Goal: Task Accomplishment & Management: Use online tool/utility

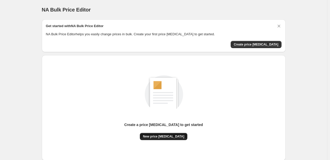
click at [151, 137] on span "New price [MEDICAL_DATA]" at bounding box center [163, 137] width 41 height 4
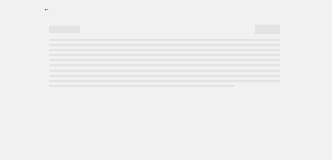
select select "percentage"
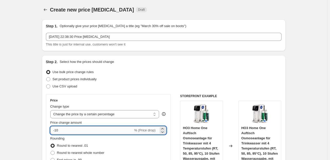
click at [74, 130] on input "-10" at bounding box center [91, 131] width 83 height 8
type input "-1"
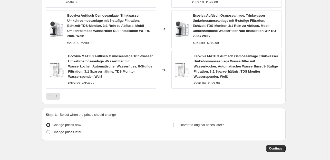
scroll to position [416, 0]
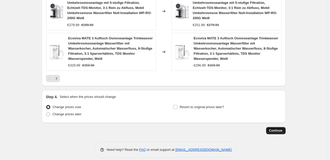
type input "-35"
click at [275, 129] on span "Continue" at bounding box center [275, 131] width 13 height 4
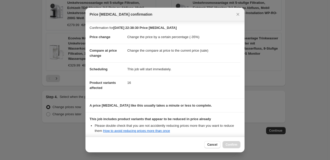
scroll to position [55, 0]
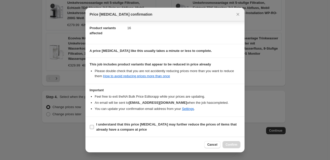
click at [92, 127] on input "I understand that this price [MEDICAL_DATA] may further reduce the prices of it…" at bounding box center [92, 127] width 4 height 4
checkbox input "true"
click at [231, 146] on span "Confirm" at bounding box center [231, 145] width 12 height 4
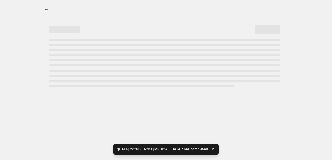
select select "percentage"
